Goal: Task Accomplishment & Management: Use online tool/utility

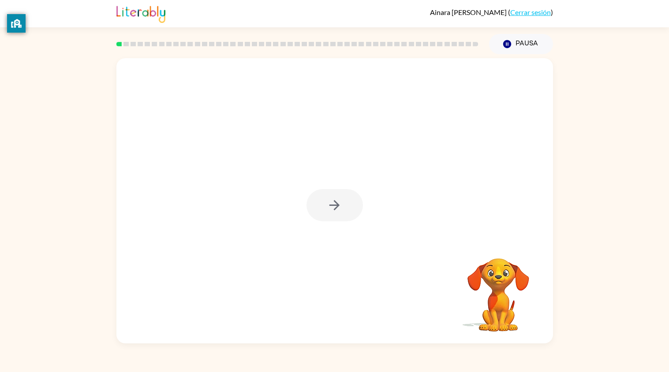
click at [323, 197] on div at bounding box center [335, 205] width 56 height 32
drag, startPoint x: 326, startPoint y: 197, endPoint x: 353, endPoint y: 188, distance: 29.4
click at [353, 188] on div at bounding box center [335, 201] width 437 height 286
click at [350, 190] on button "button" at bounding box center [335, 205] width 56 height 32
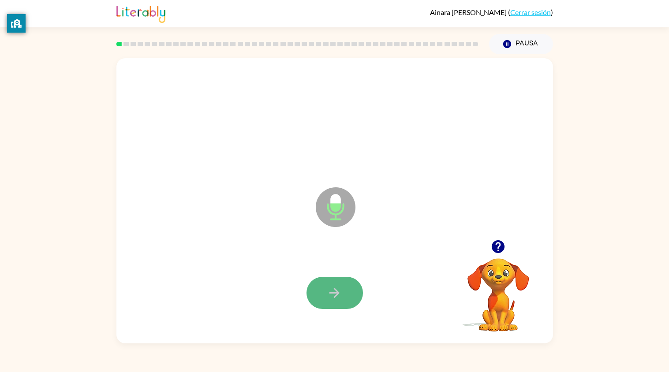
click at [331, 297] on icon "button" at bounding box center [334, 293] width 15 height 15
click at [333, 292] on icon "button" at bounding box center [334, 293] width 15 height 15
click at [333, 290] on icon "button" at bounding box center [334, 293] width 15 height 15
click at [329, 282] on button "button" at bounding box center [335, 293] width 56 height 32
click at [323, 298] on button "button" at bounding box center [335, 293] width 56 height 32
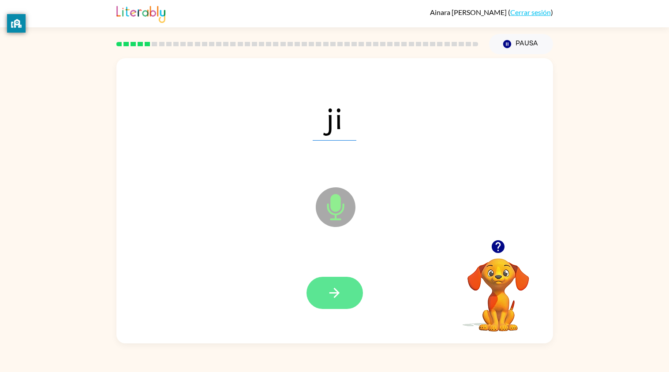
click at [332, 288] on icon "button" at bounding box center [334, 293] width 15 height 15
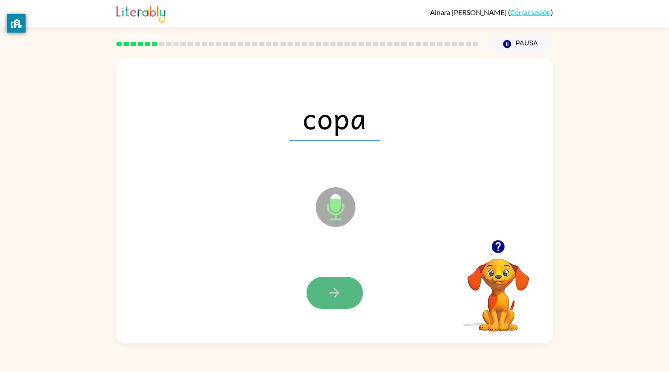
click at [342, 286] on button "button" at bounding box center [335, 293] width 56 height 32
click at [342, 285] on button "button" at bounding box center [335, 293] width 56 height 32
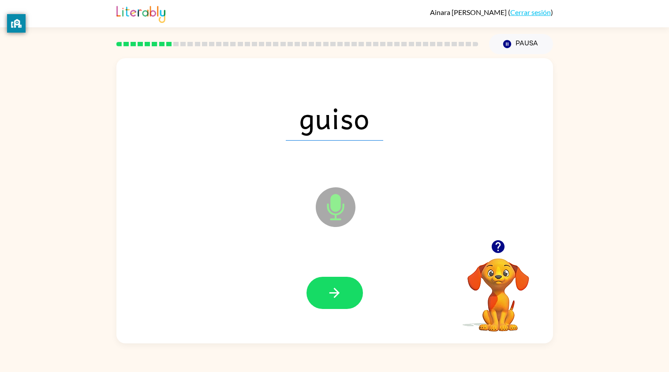
click at [342, 285] on button "button" at bounding box center [335, 293] width 56 height 32
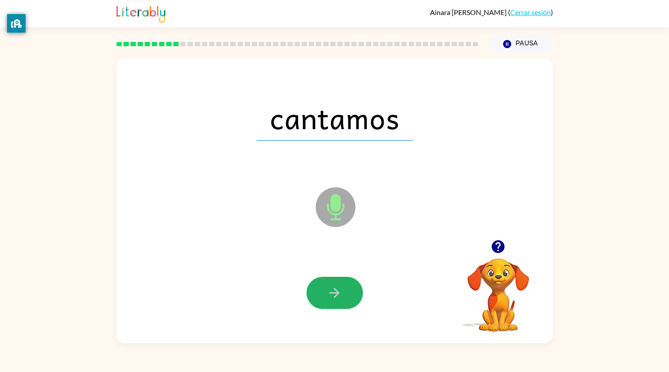
click at [342, 285] on button "button" at bounding box center [335, 293] width 56 height 32
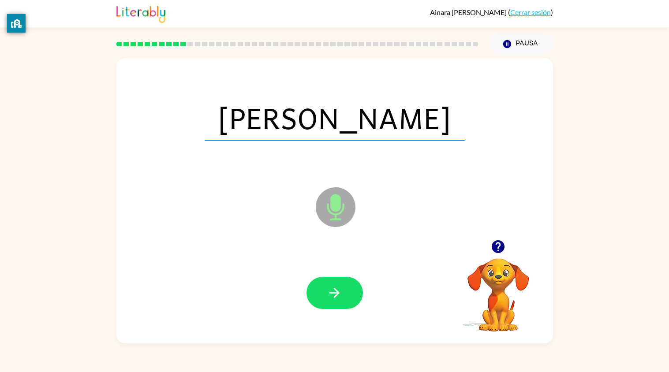
click at [342, 285] on button "button" at bounding box center [335, 293] width 56 height 32
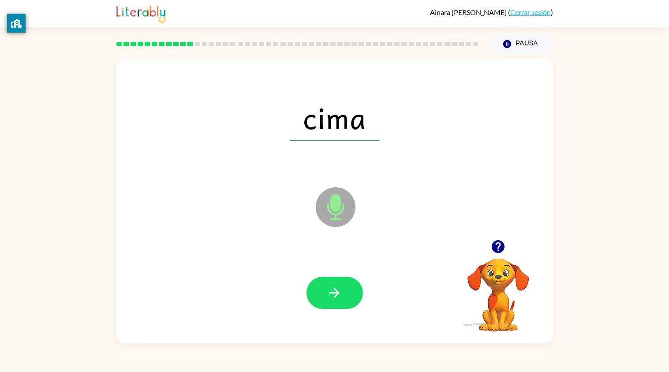
click at [342, 285] on button "button" at bounding box center [335, 293] width 56 height 32
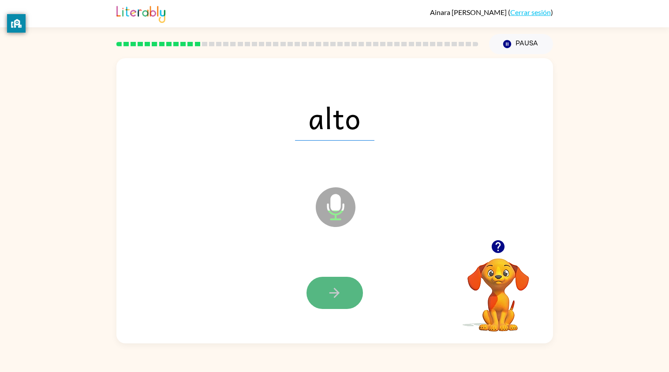
click at [343, 284] on button "button" at bounding box center [335, 293] width 56 height 32
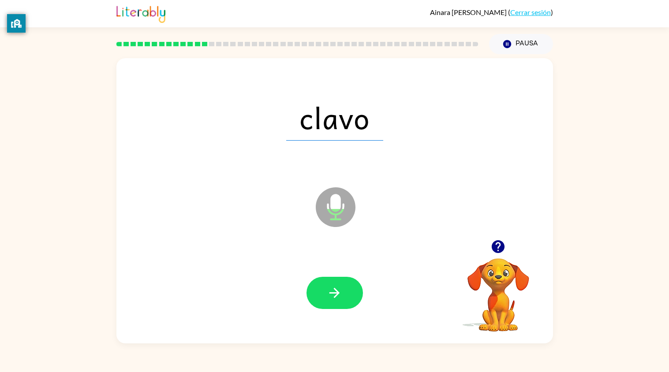
click at [342, 286] on icon "button" at bounding box center [334, 293] width 15 height 15
click at [341, 287] on icon "button" at bounding box center [334, 293] width 15 height 15
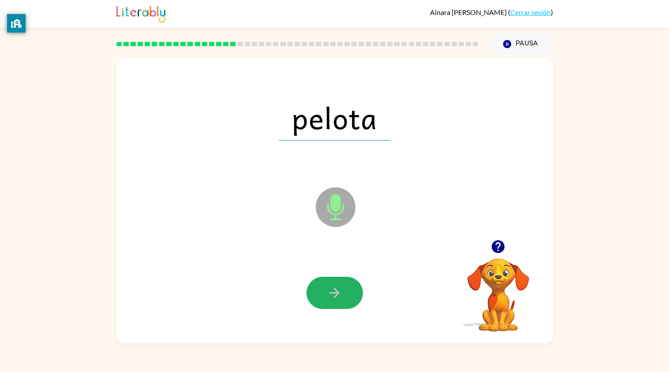
click at [341, 287] on icon "button" at bounding box center [334, 293] width 15 height 15
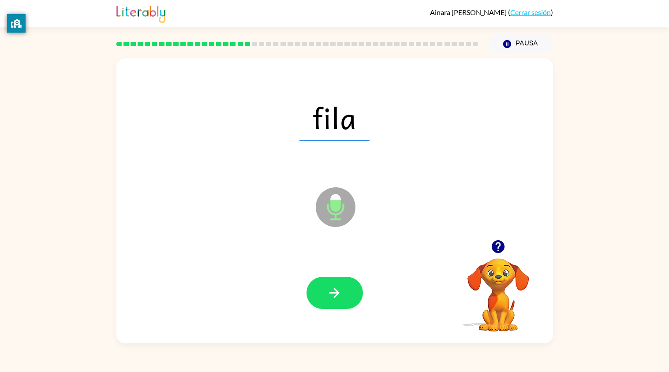
drag, startPoint x: 320, startPoint y: 257, endPoint x: 317, endPoint y: 264, distance: 8.0
click at [317, 264] on div at bounding box center [334, 293] width 419 height 83
click at [322, 276] on div at bounding box center [334, 293] width 419 height 83
click at [322, 277] on button "button" at bounding box center [335, 293] width 56 height 32
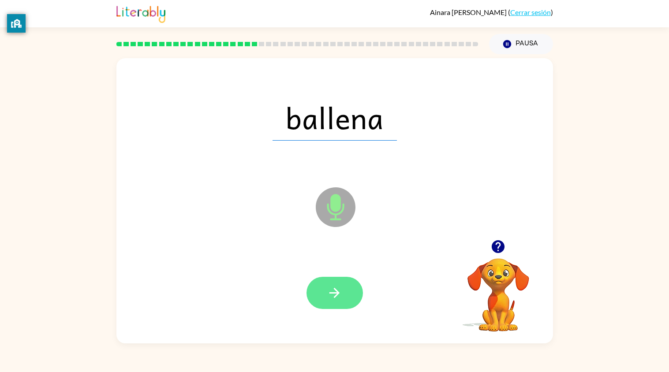
click at [339, 296] on icon "button" at bounding box center [334, 293] width 15 height 15
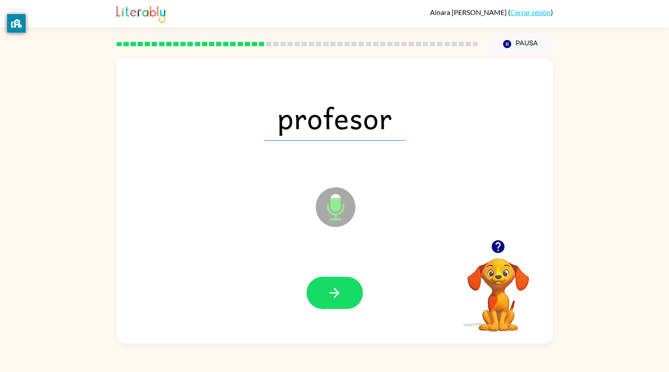
click at [338, 298] on icon "button" at bounding box center [334, 293] width 15 height 15
click at [330, 274] on div at bounding box center [334, 293] width 419 height 83
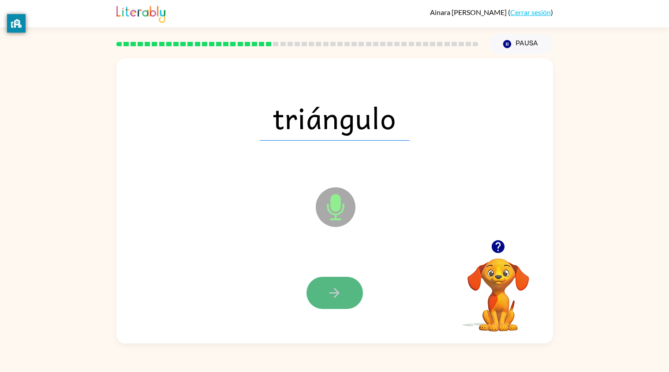
click at [329, 292] on icon "button" at bounding box center [334, 293] width 15 height 15
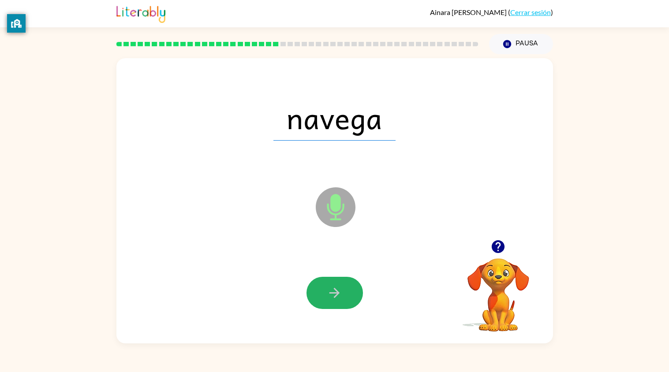
click at [327, 292] on icon "button" at bounding box center [334, 293] width 15 height 15
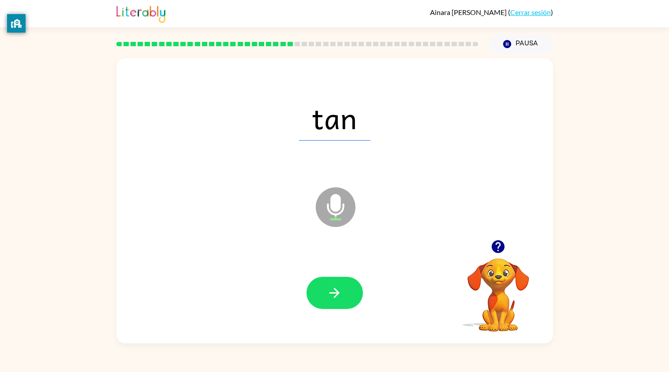
click at [327, 292] on icon "button" at bounding box center [334, 293] width 15 height 15
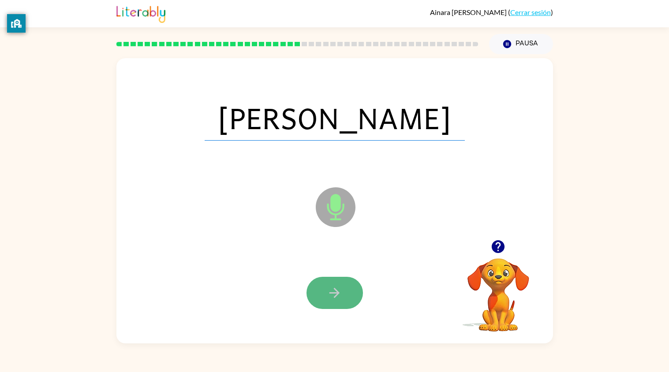
click at [327, 292] on icon "button" at bounding box center [334, 293] width 15 height 15
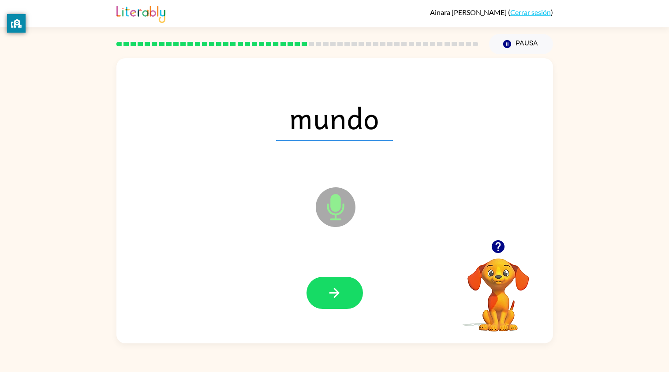
click at [327, 292] on icon "button" at bounding box center [334, 293] width 15 height 15
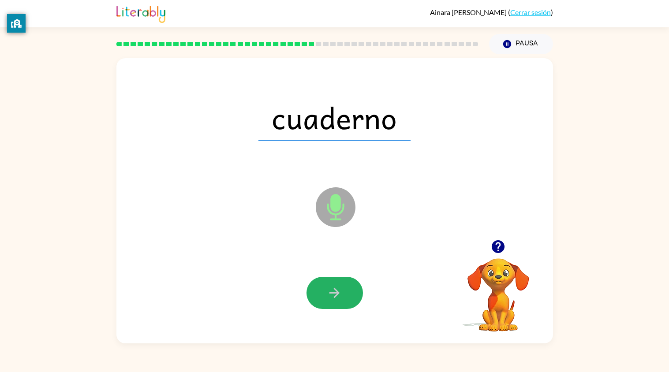
click at [327, 291] on icon "button" at bounding box center [334, 293] width 15 height 15
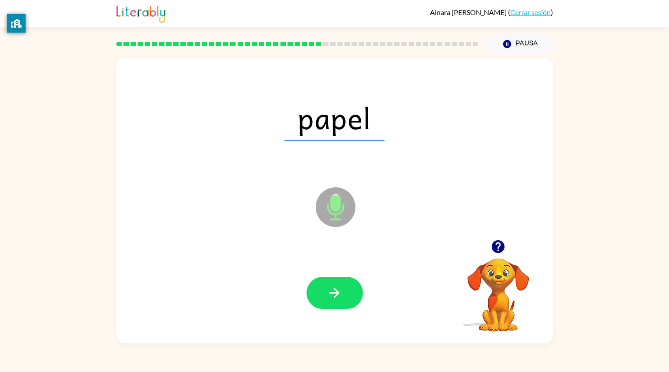
click at [327, 291] on icon "button" at bounding box center [334, 293] width 15 height 15
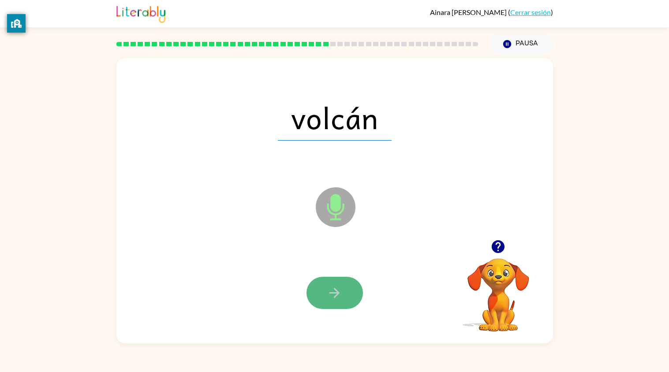
click at [320, 292] on button "button" at bounding box center [335, 293] width 56 height 32
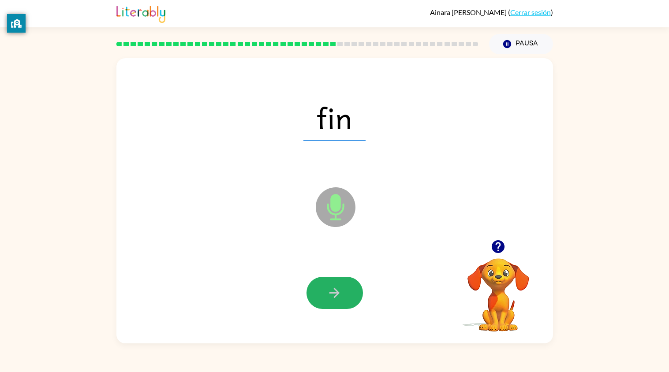
click at [320, 292] on button "button" at bounding box center [335, 293] width 56 height 32
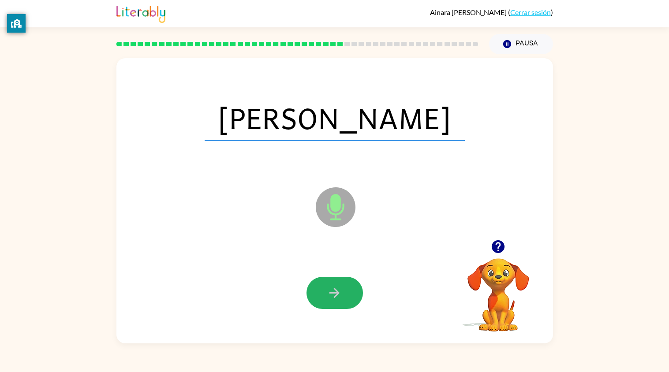
click at [320, 292] on button "button" at bounding box center [335, 293] width 56 height 32
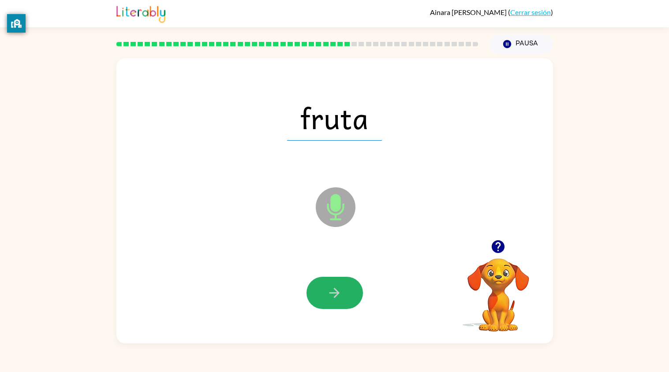
click at [320, 292] on button "button" at bounding box center [335, 293] width 56 height 32
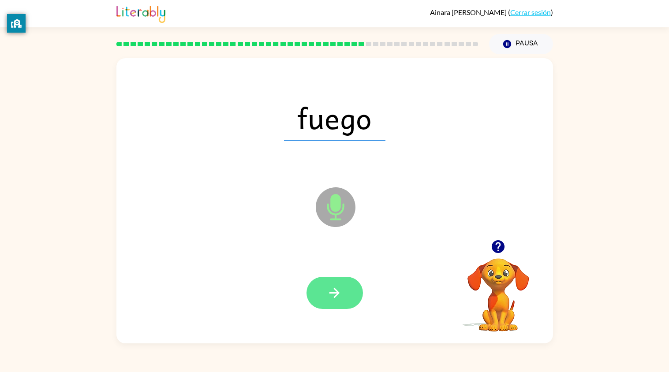
click at [320, 293] on button "button" at bounding box center [335, 293] width 56 height 32
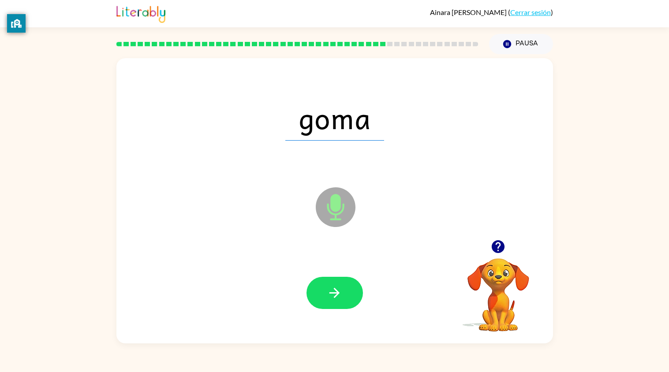
click at [320, 293] on button "button" at bounding box center [335, 293] width 56 height 32
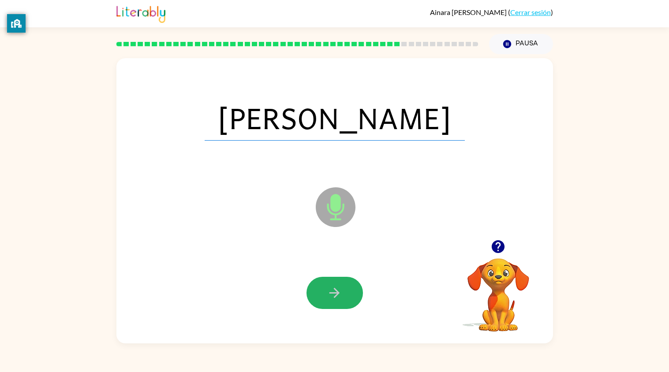
click at [320, 293] on button "button" at bounding box center [335, 293] width 56 height 32
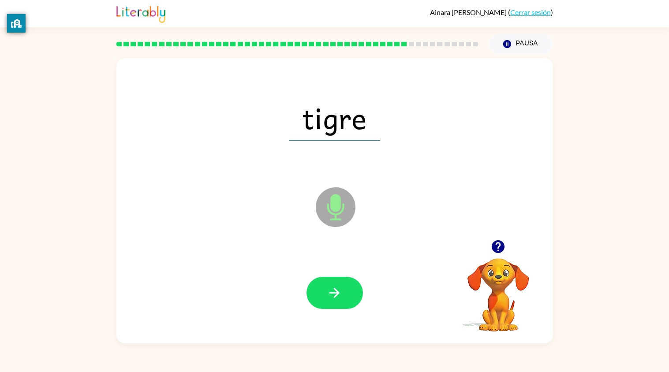
click at [320, 294] on button "button" at bounding box center [335, 293] width 56 height 32
